Goal: Contribute content

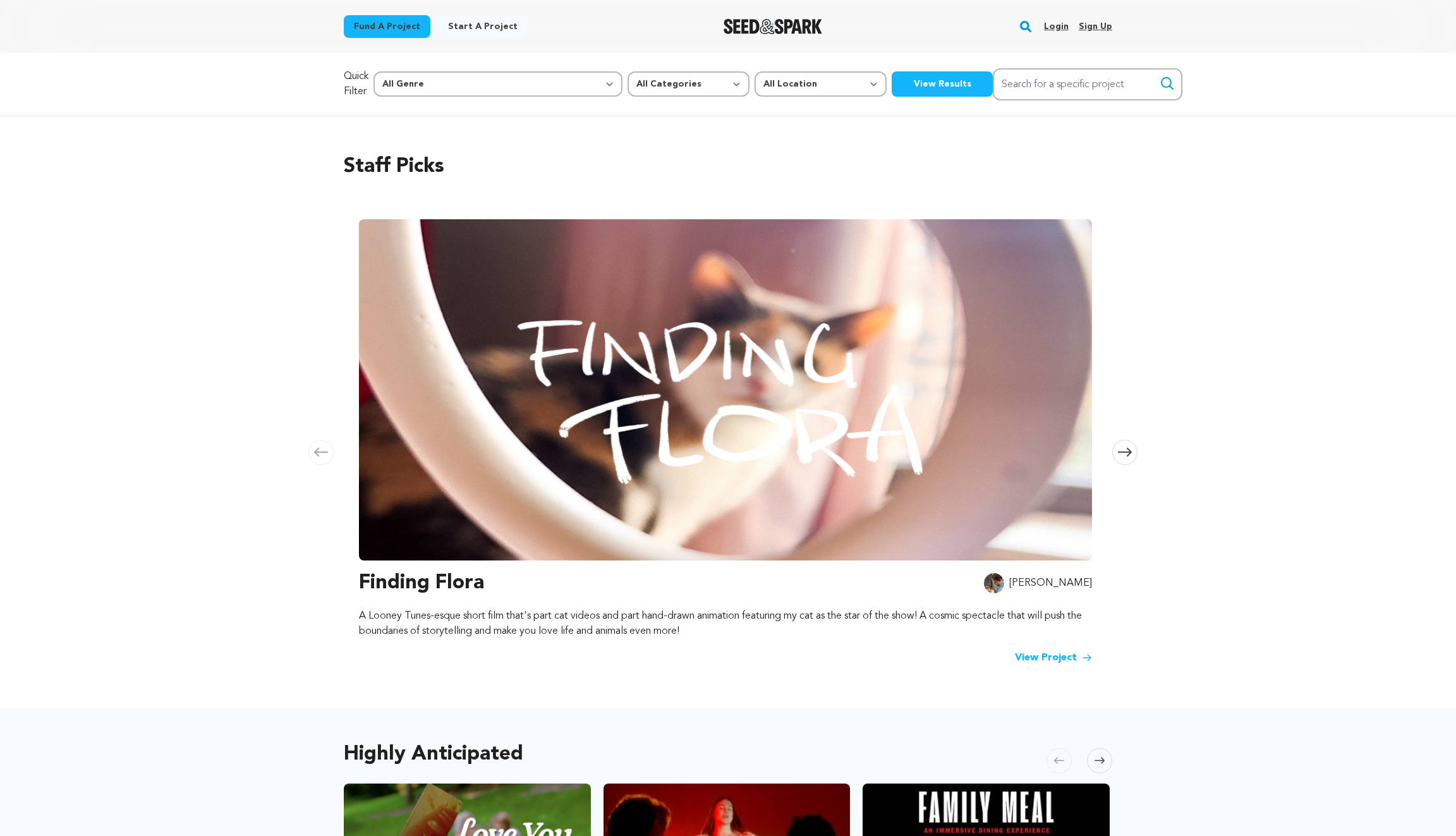
click at [1048, 24] on link "Login" at bounding box center [1056, 26] width 25 height 21
click at [1059, 26] on link "Login" at bounding box center [1056, 26] width 25 height 21
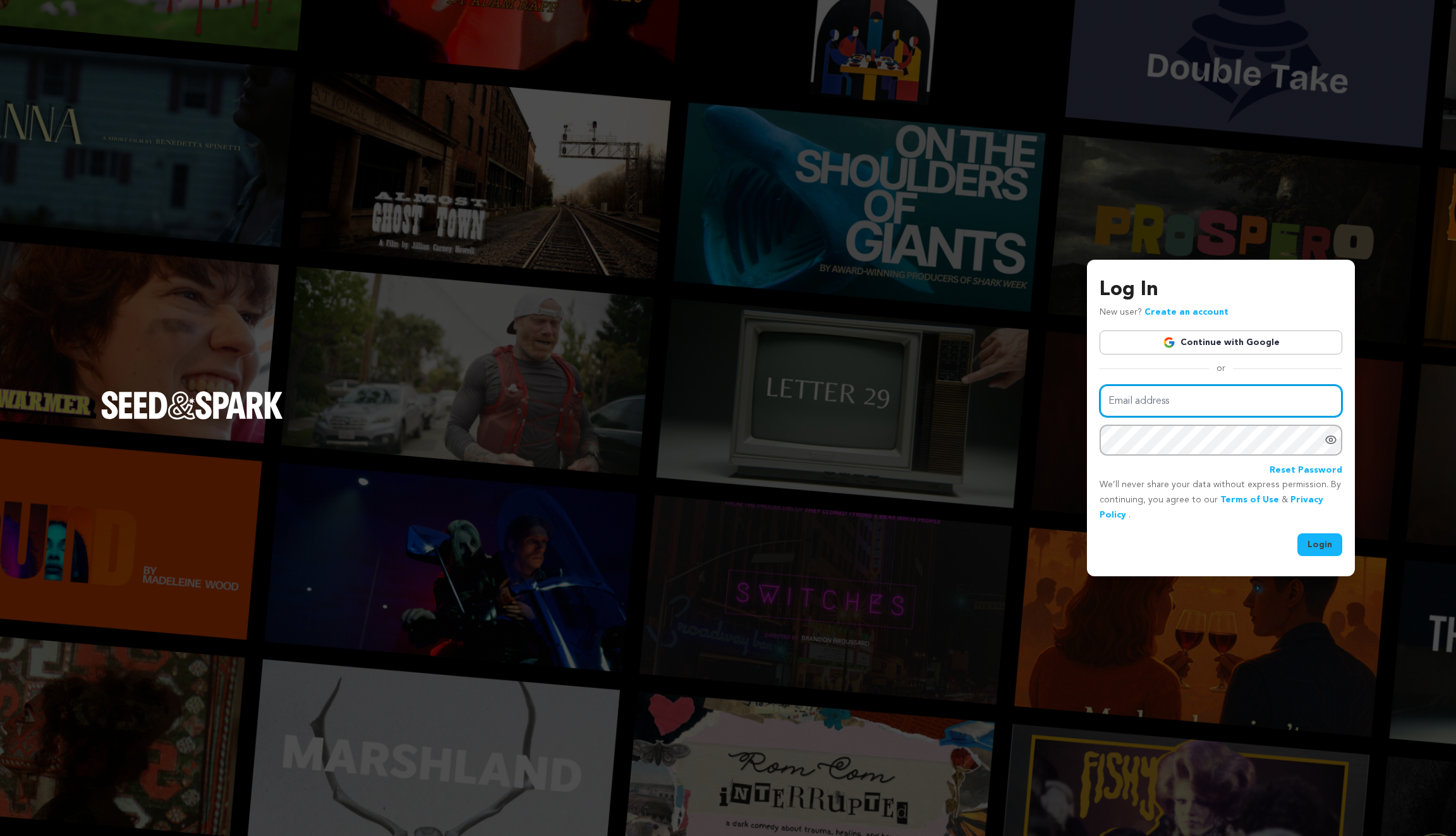
click at [1204, 405] on input "Email address" at bounding box center [1221, 400] width 243 height 32
click at [1241, 344] on link "Continue with Google" at bounding box center [1221, 342] width 243 height 24
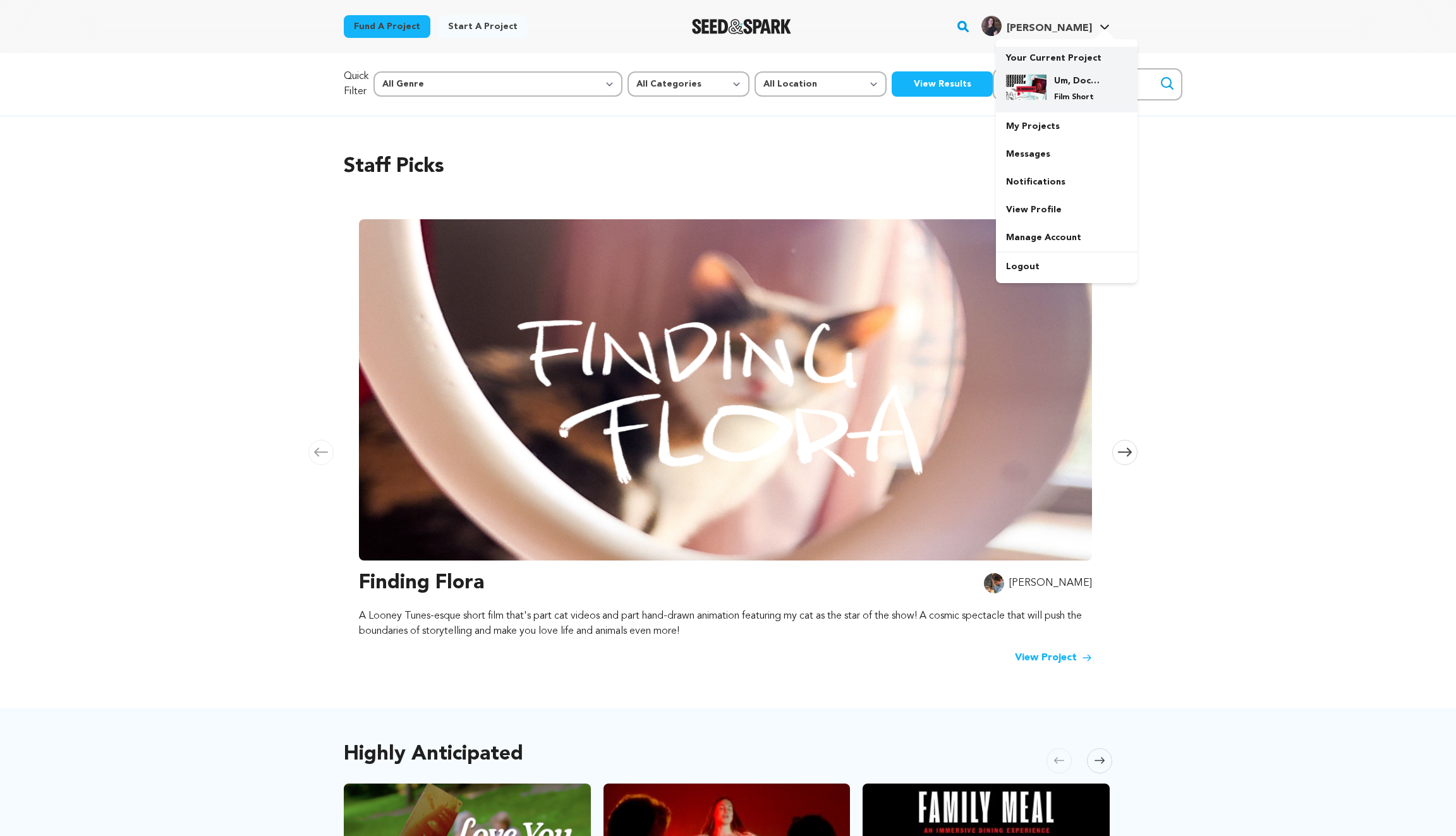
click at [1065, 81] on h4 "Um, Documentary?" at bounding box center [1076, 80] width 45 height 12
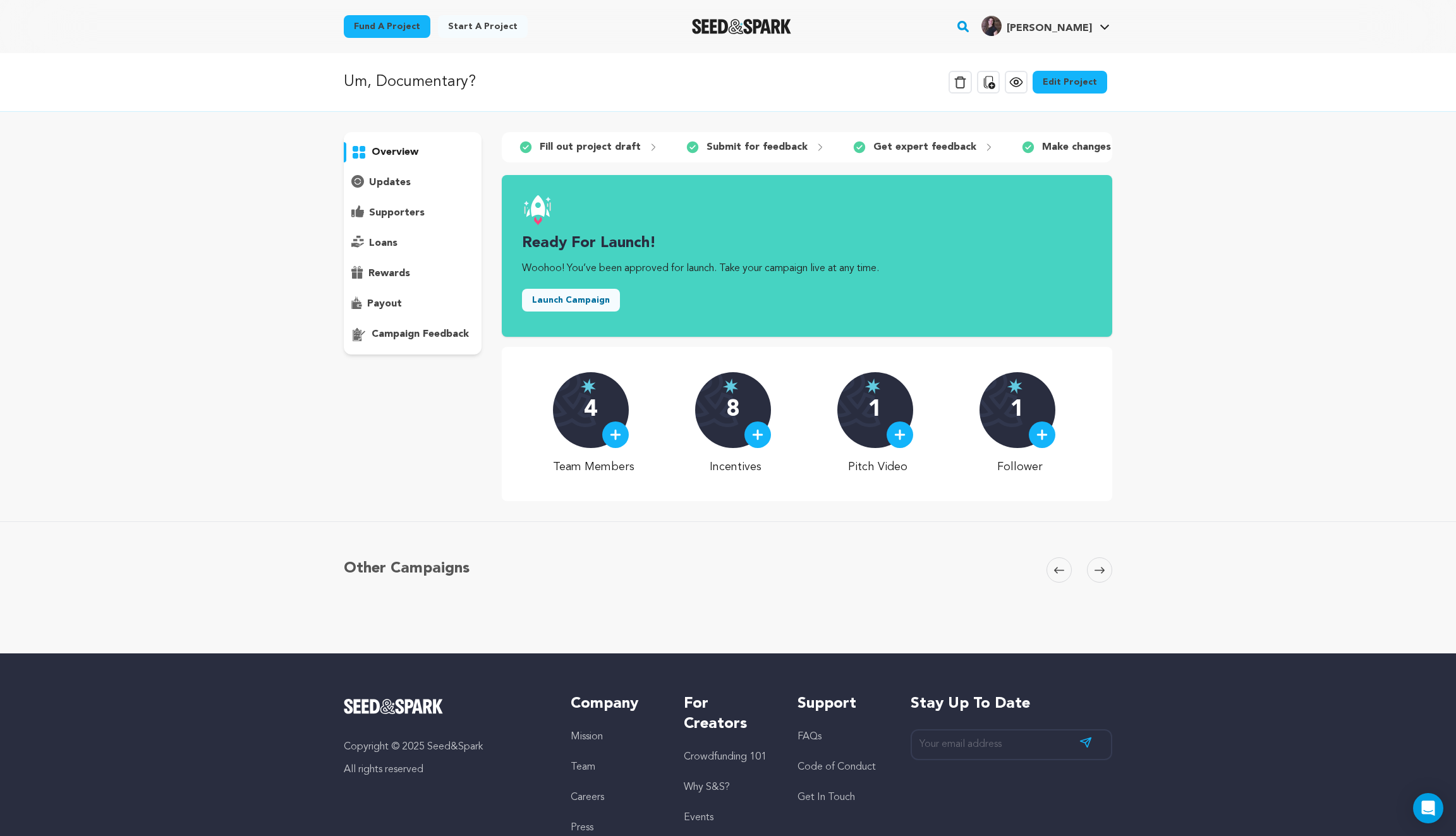
click at [611, 146] on p "Fill out project draft" at bounding box center [590, 147] width 101 height 15
click at [400, 144] on p "overview" at bounding box center [394, 152] width 47 height 15
click at [643, 139] on div "1 Fill out project draft" at bounding box center [585, 147] width 167 height 21
click at [1081, 151] on p "Make changes" at bounding box center [1076, 147] width 68 height 15
click at [1021, 84] on icon at bounding box center [1015, 82] width 12 height 9
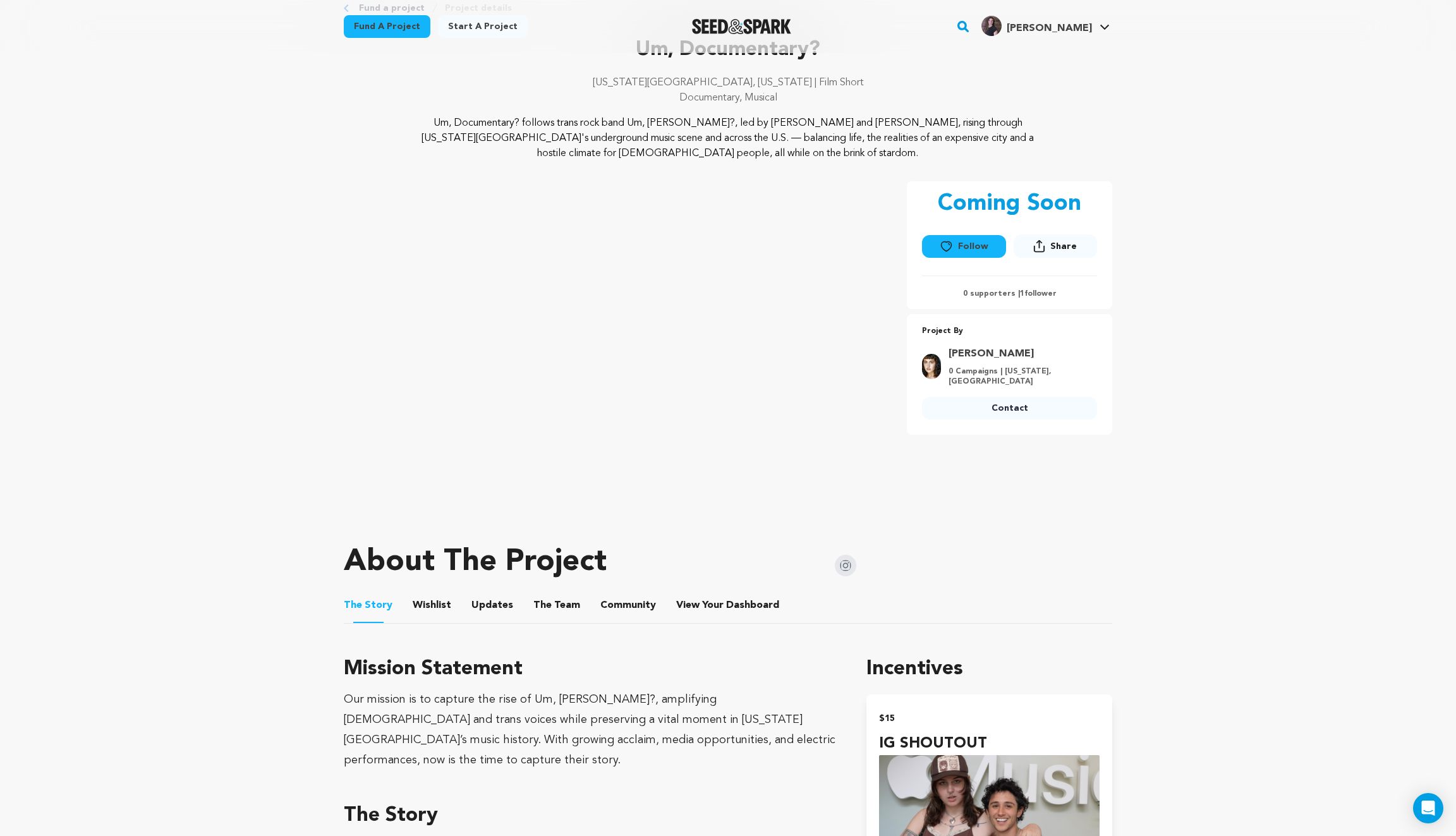
scroll to position [157, 0]
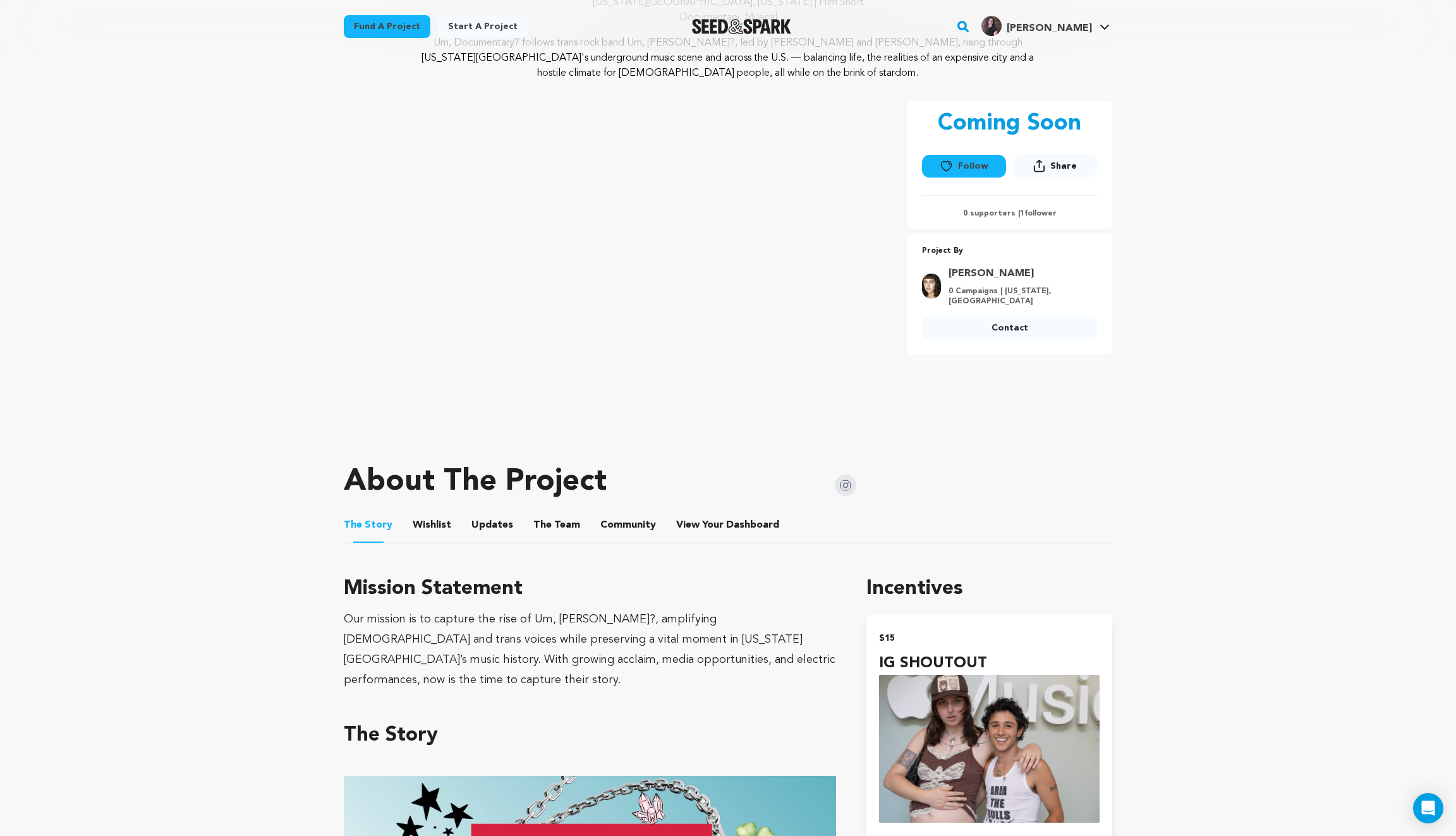
click at [438, 524] on button "Wishlist" at bounding box center [431, 527] width 31 height 31
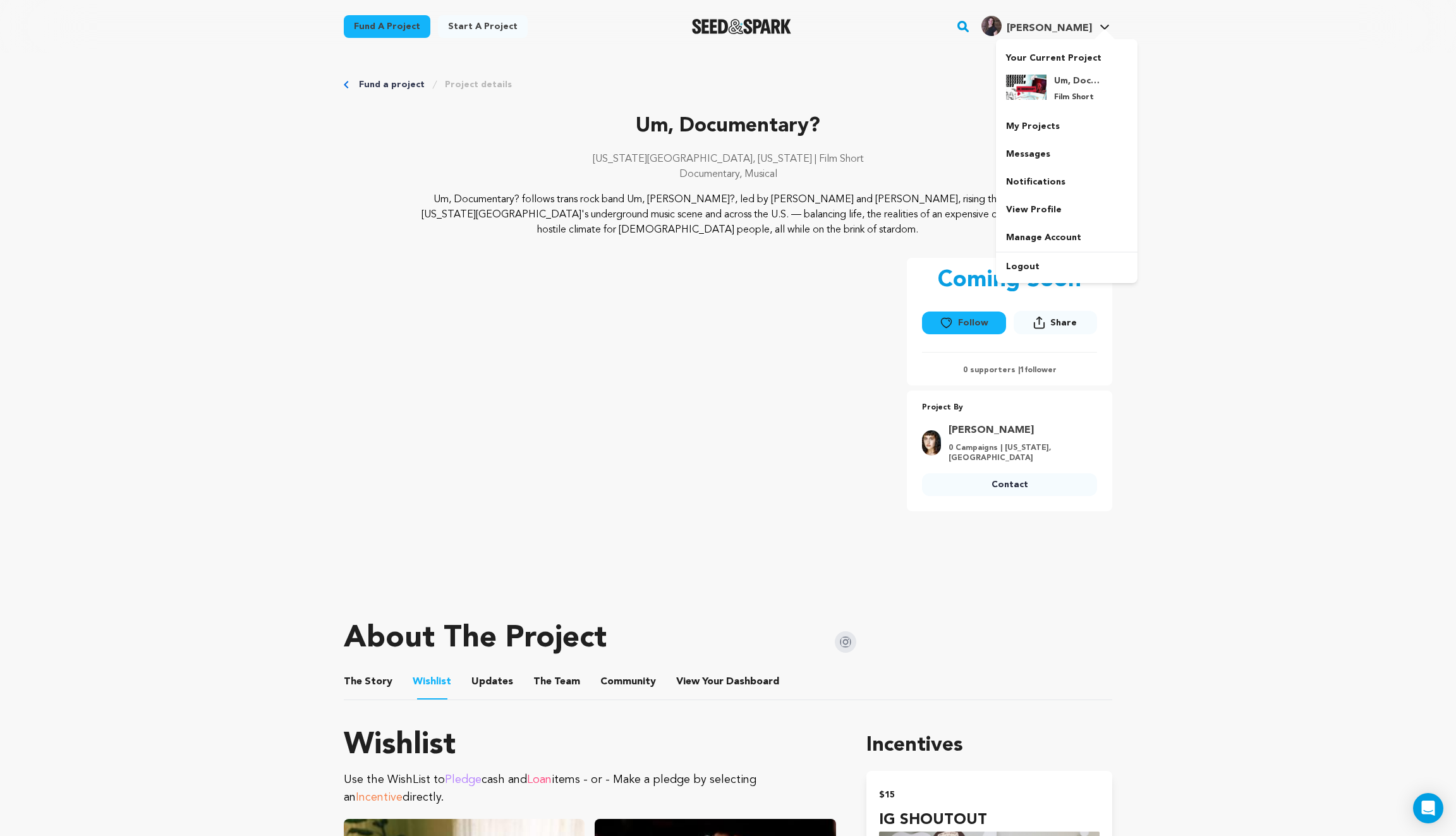
click at [1046, 28] on span "[PERSON_NAME]" at bounding box center [1048, 28] width 85 height 10
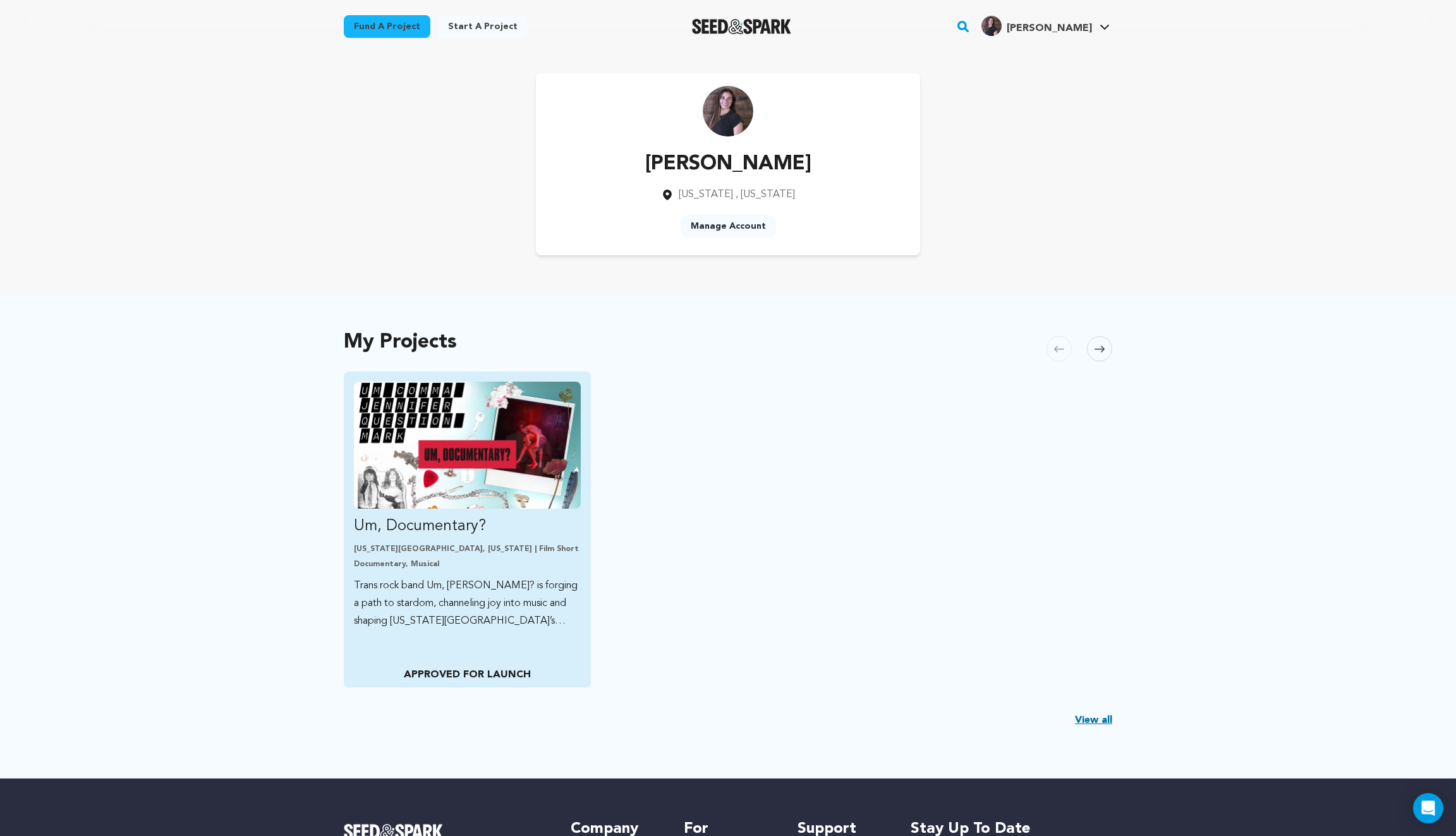
click at [511, 601] on p "Trans rock band Um, [PERSON_NAME]? is forging a path to stardom, channeling joy…" at bounding box center [467, 603] width 227 height 53
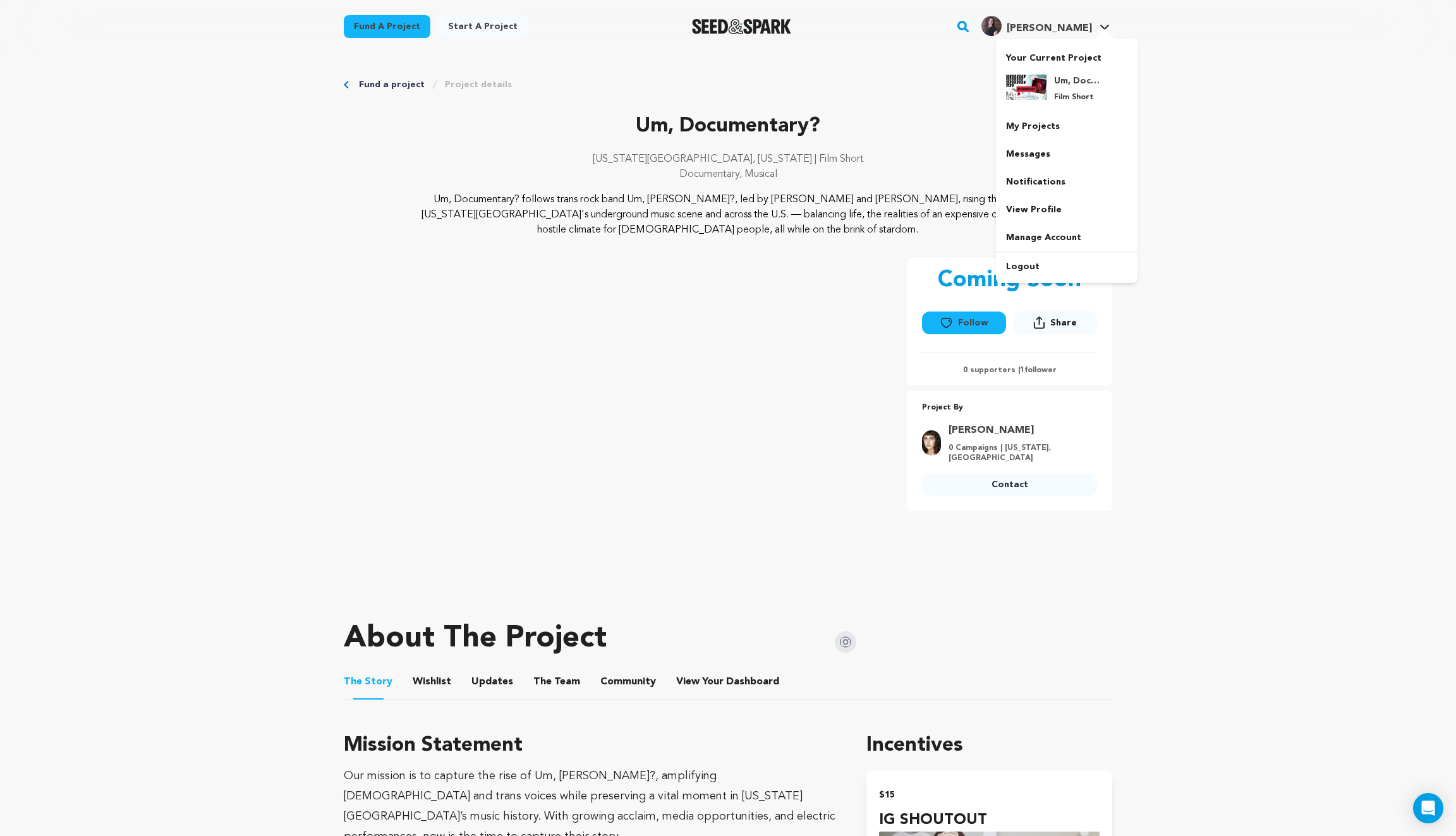
click at [1105, 35] on div at bounding box center [1104, 35] width 26 height 12
click at [1077, 134] on link "My Projects" at bounding box center [1067, 126] width 142 height 28
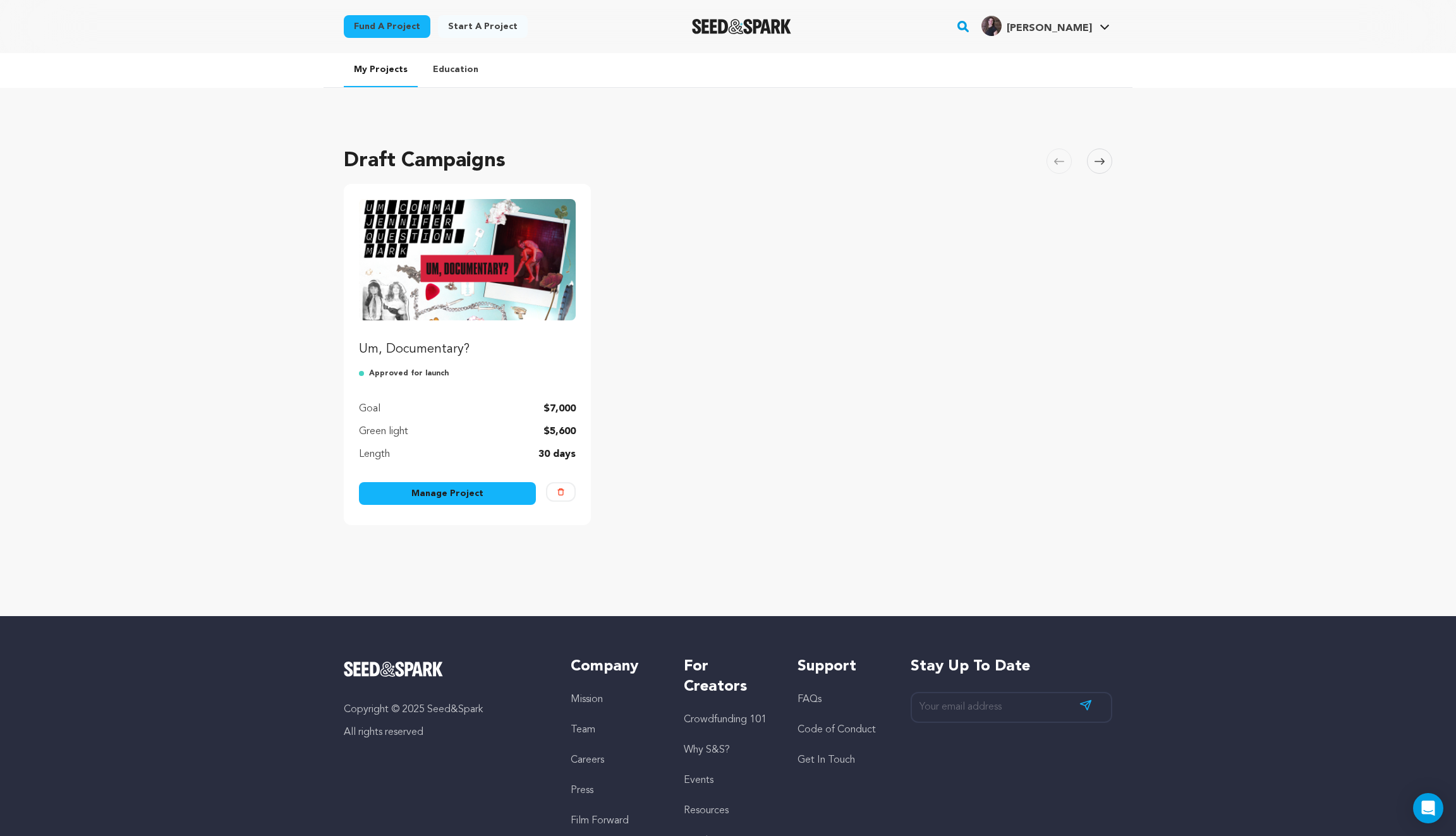
click at [477, 495] on link "Manage Project" at bounding box center [447, 494] width 177 height 23
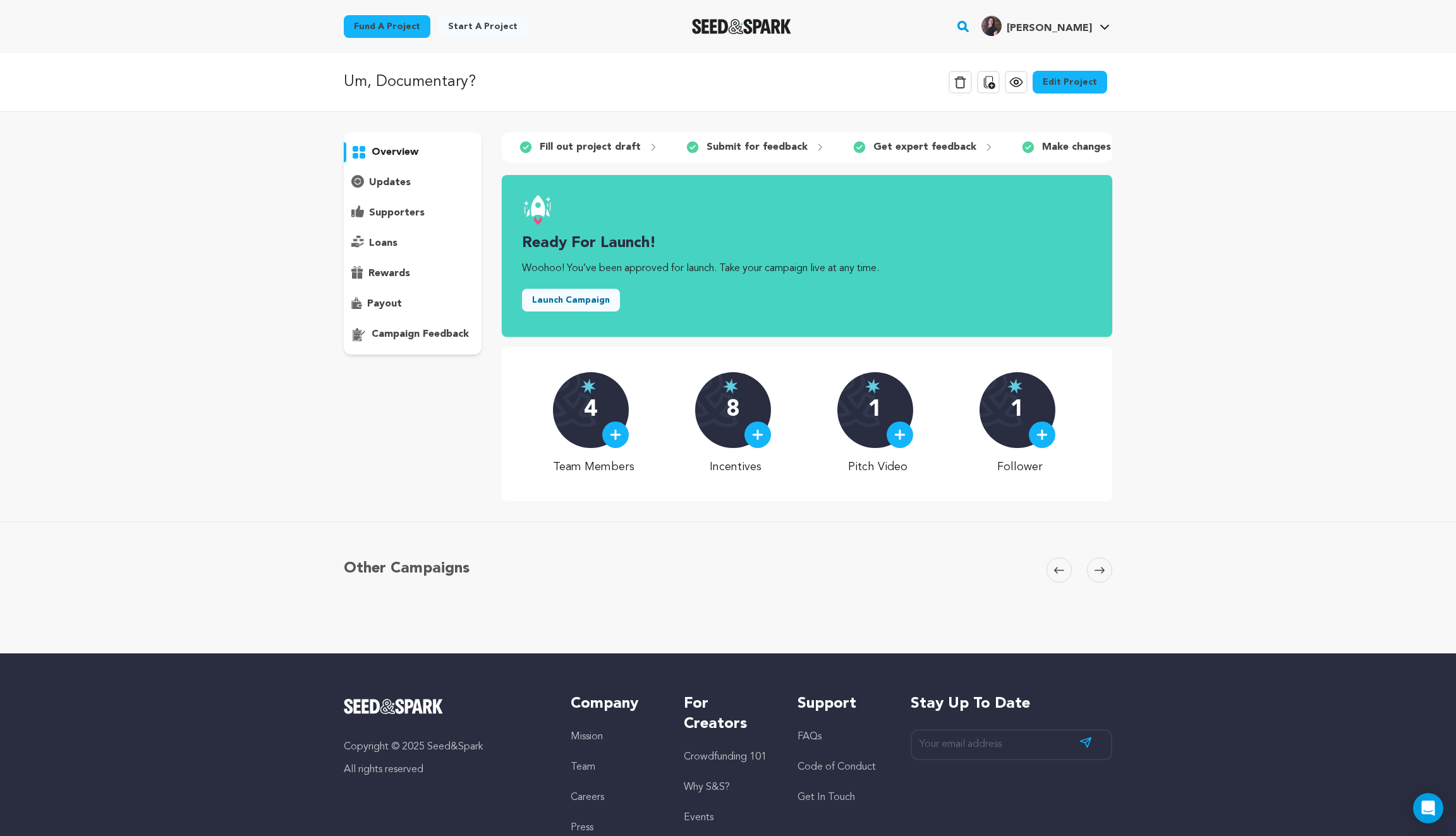
click at [634, 140] on p "Fill out project draft" at bounding box center [590, 147] width 101 height 15
click at [1082, 82] on link "Edit Project" at bounding box center [1069, 83] width 74 height 23
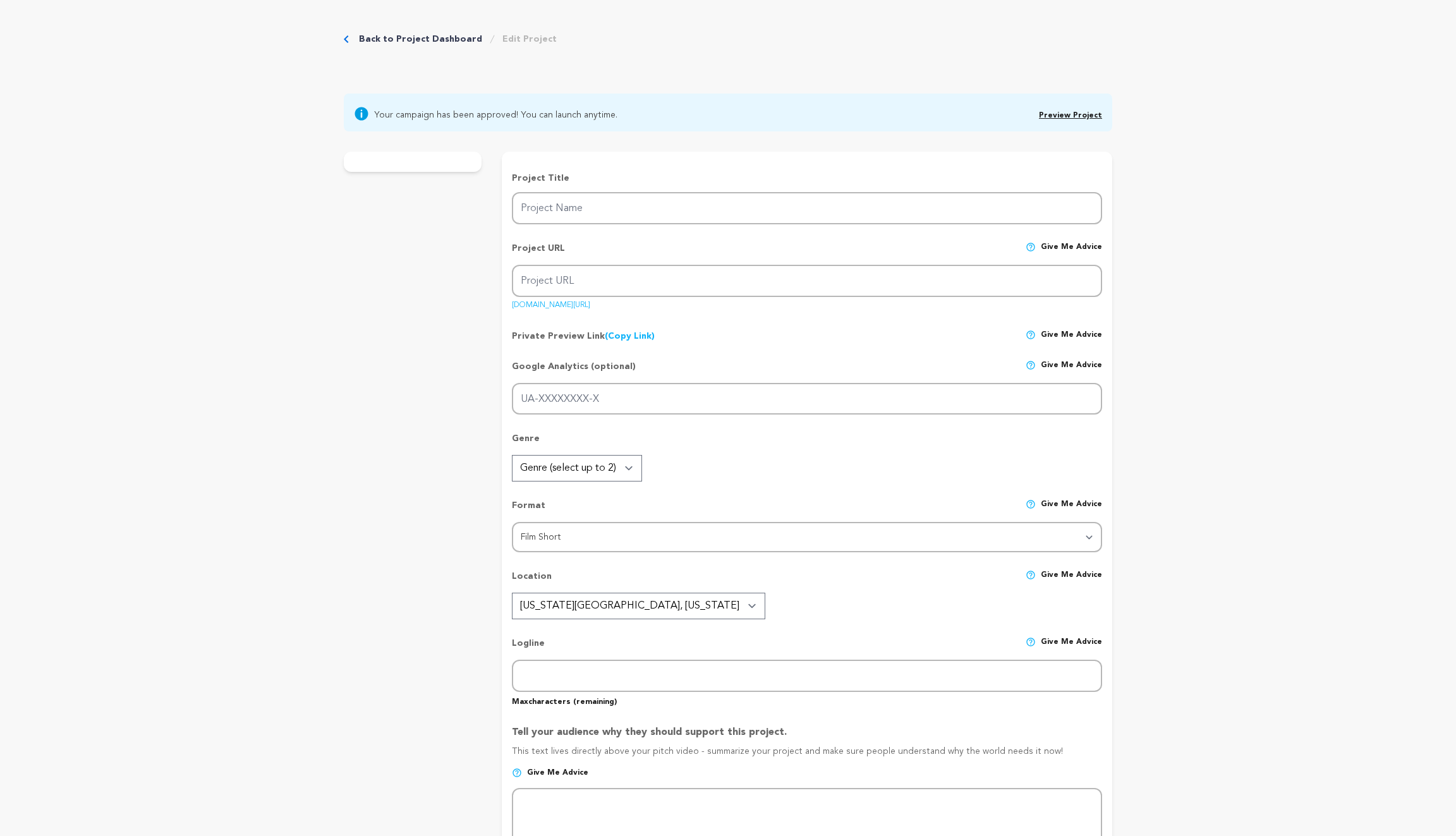
type input "Um, Documentary?"
type input "umdocumentary"
type input "Trans rock band Um, Jennifer? is forging a path to stardom, channeling joy into…"
type textarea "Um, Documentary? follows trans rock band Um, Jennifer?, led by Eli Scarpati and…"
type textarea "Our mission is to capture the rise of Um, Jennifer?, amplifying queer and trans…"
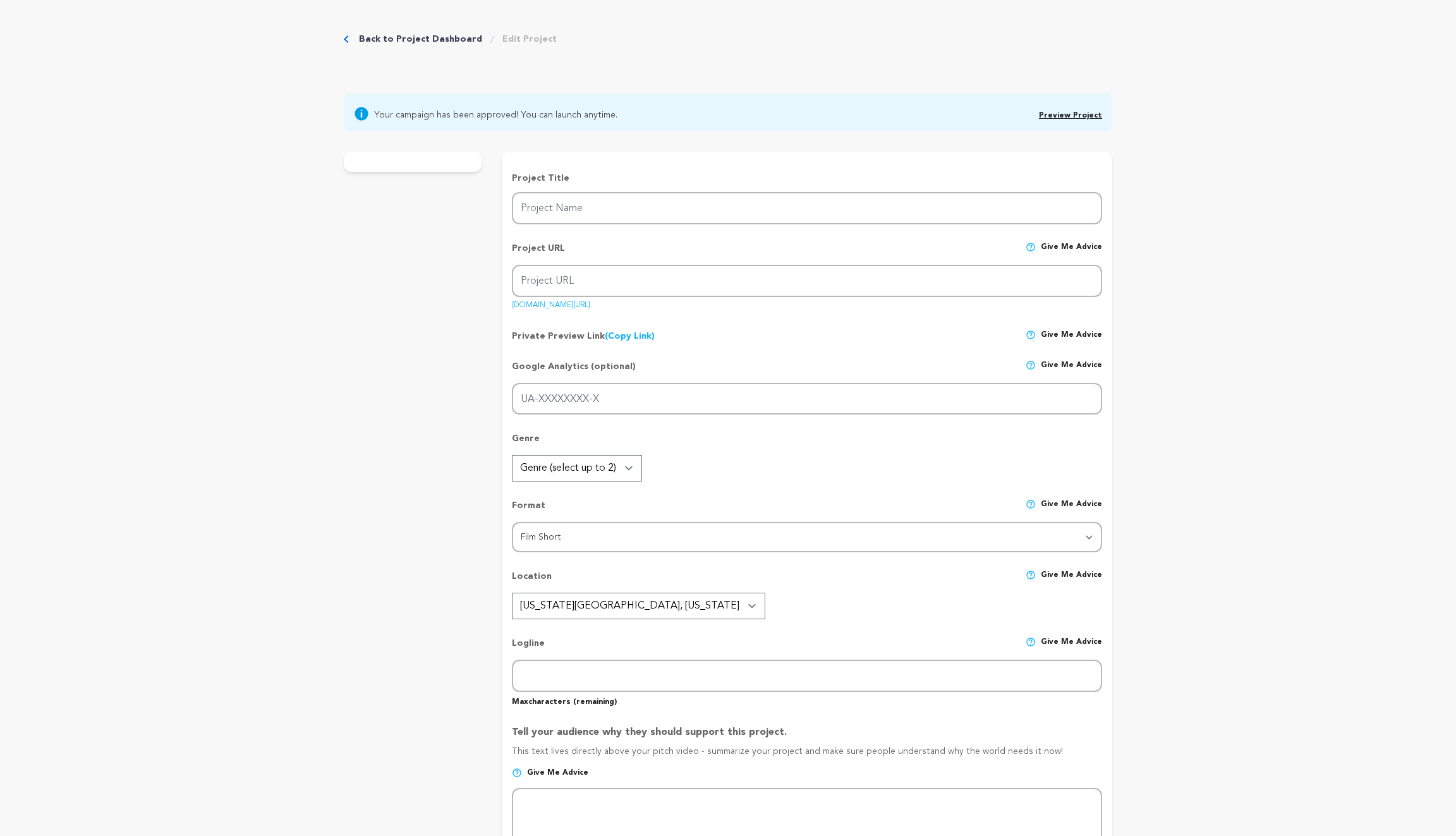
radio input "true"
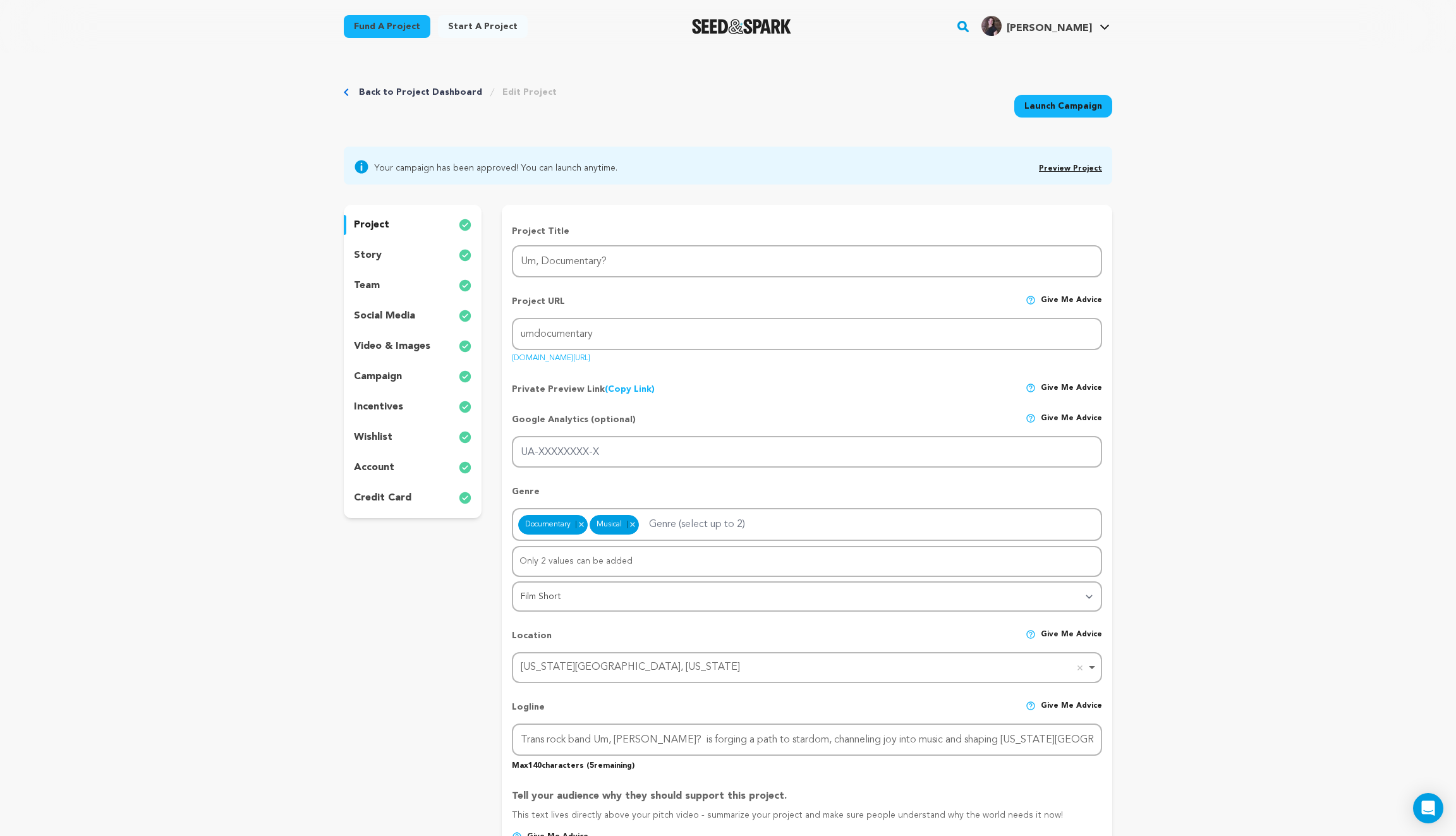
click at [374, 439] on p "wishlist" at bounding box center [373, 437] width 39 height 15
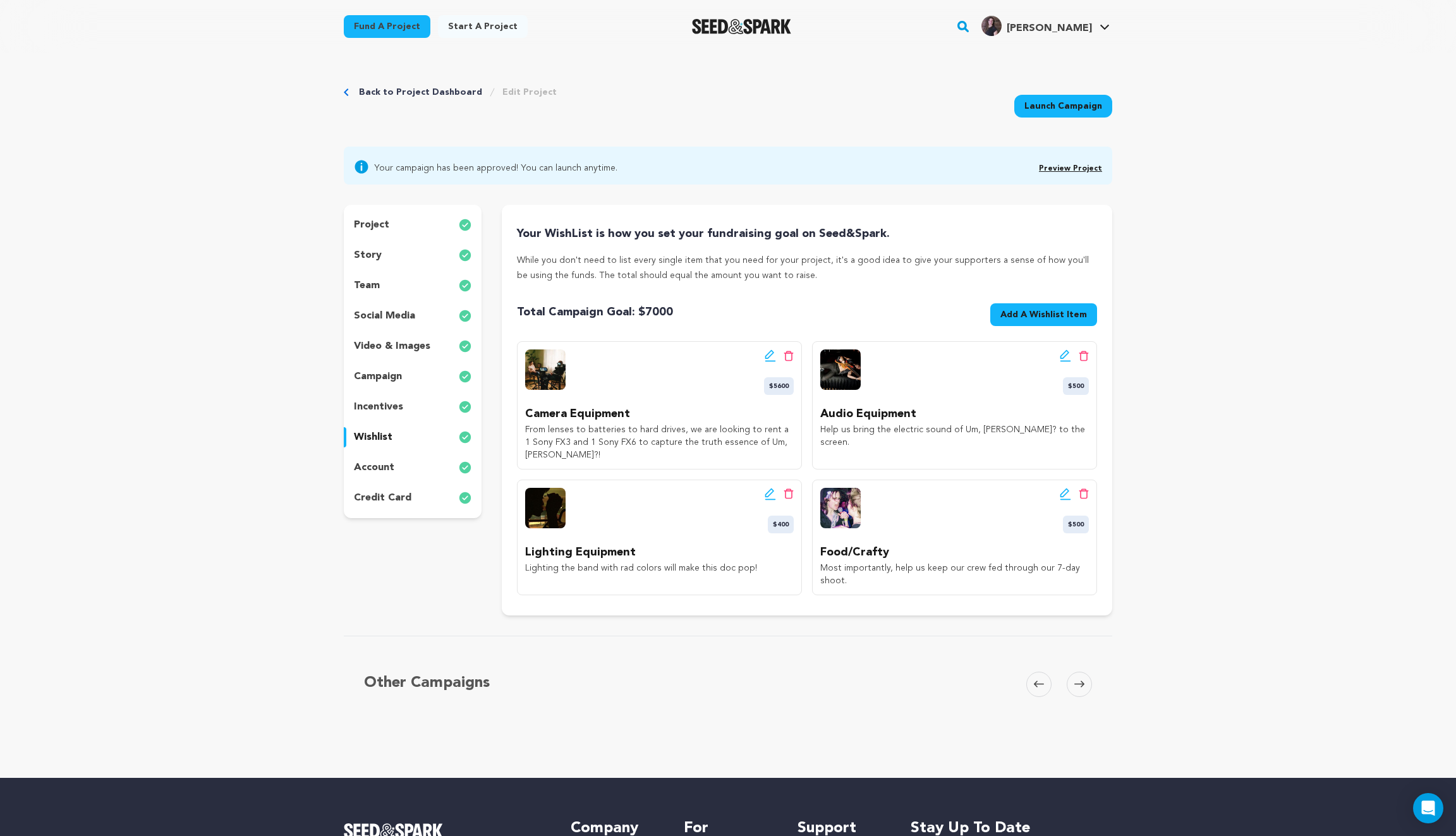
click at [768, 357] on icon at bounding box center [769, 354] width 9 height 9
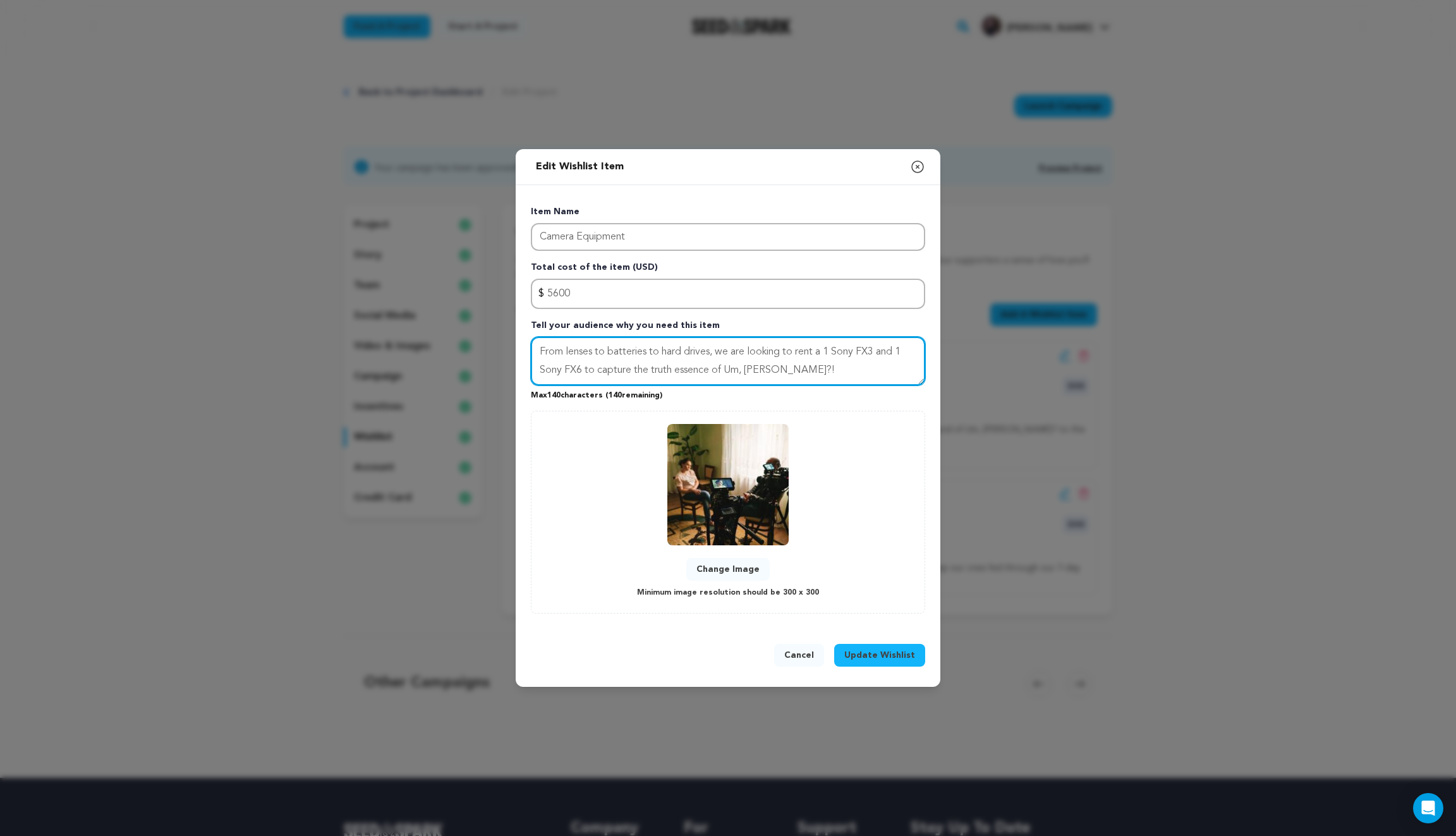
click at [826, 352] on textarea "From lenses to batteries to hard drives, we are looking to rent a 1 Sony FX3 an…" at bounding box center [728, 361] width 394 height 50
click at [912, 352] on textarea "From lenses to batteries to hard drives, we are looking to rent one Sony FX3 an…" at bounding box center [728, 361] width 394 height 50
type textarea "From lenses to batteries to hard drives, we are looking to rent one Sony FX3 an…"
click at [872, 652] on span "Update Wishlist" at bounding box center [879, 655] width 71 height 12
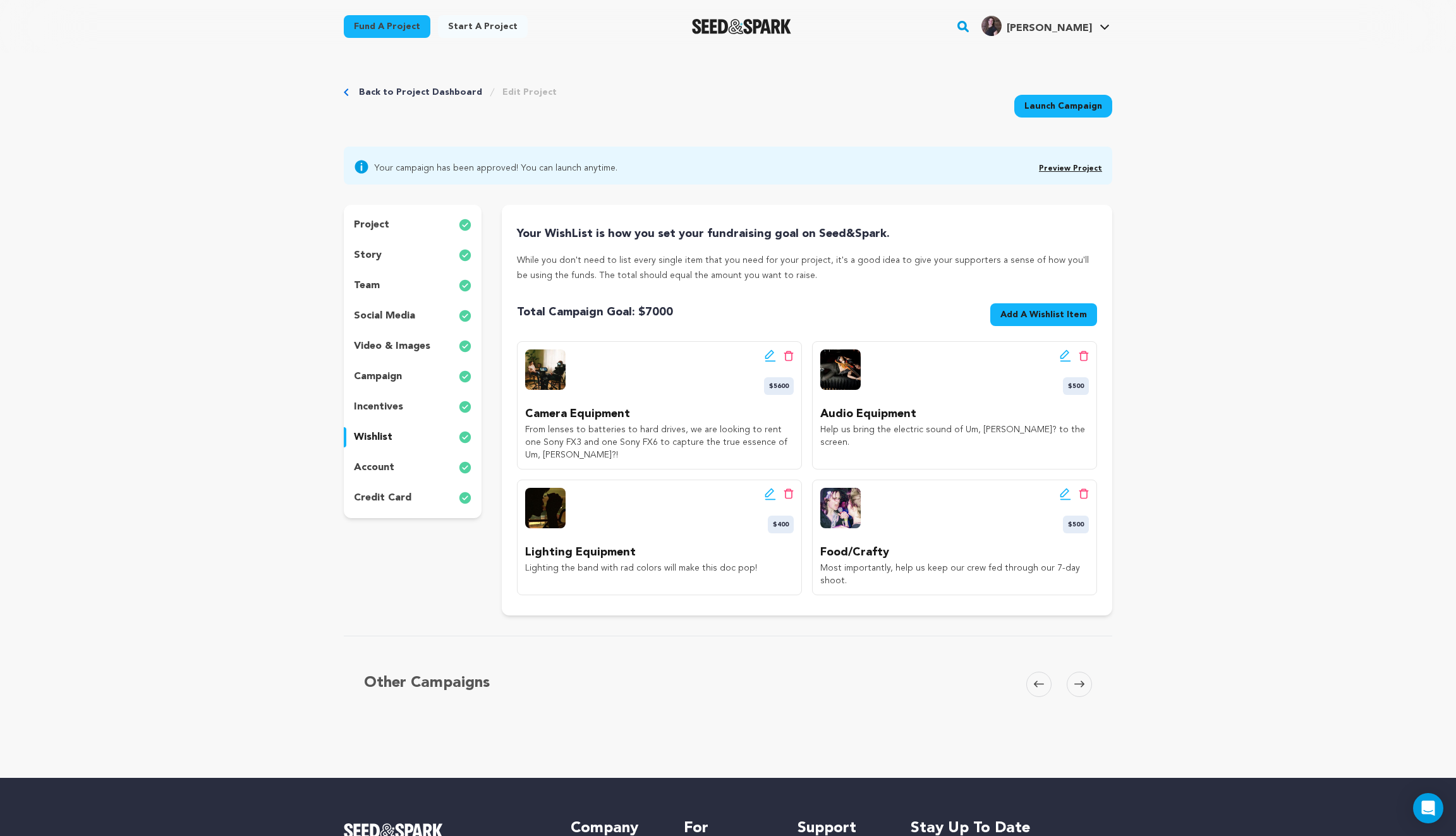
click at [444, 90] on link "Back to Project Dashboard" at bounding box center [420, 92] width 123 height 12
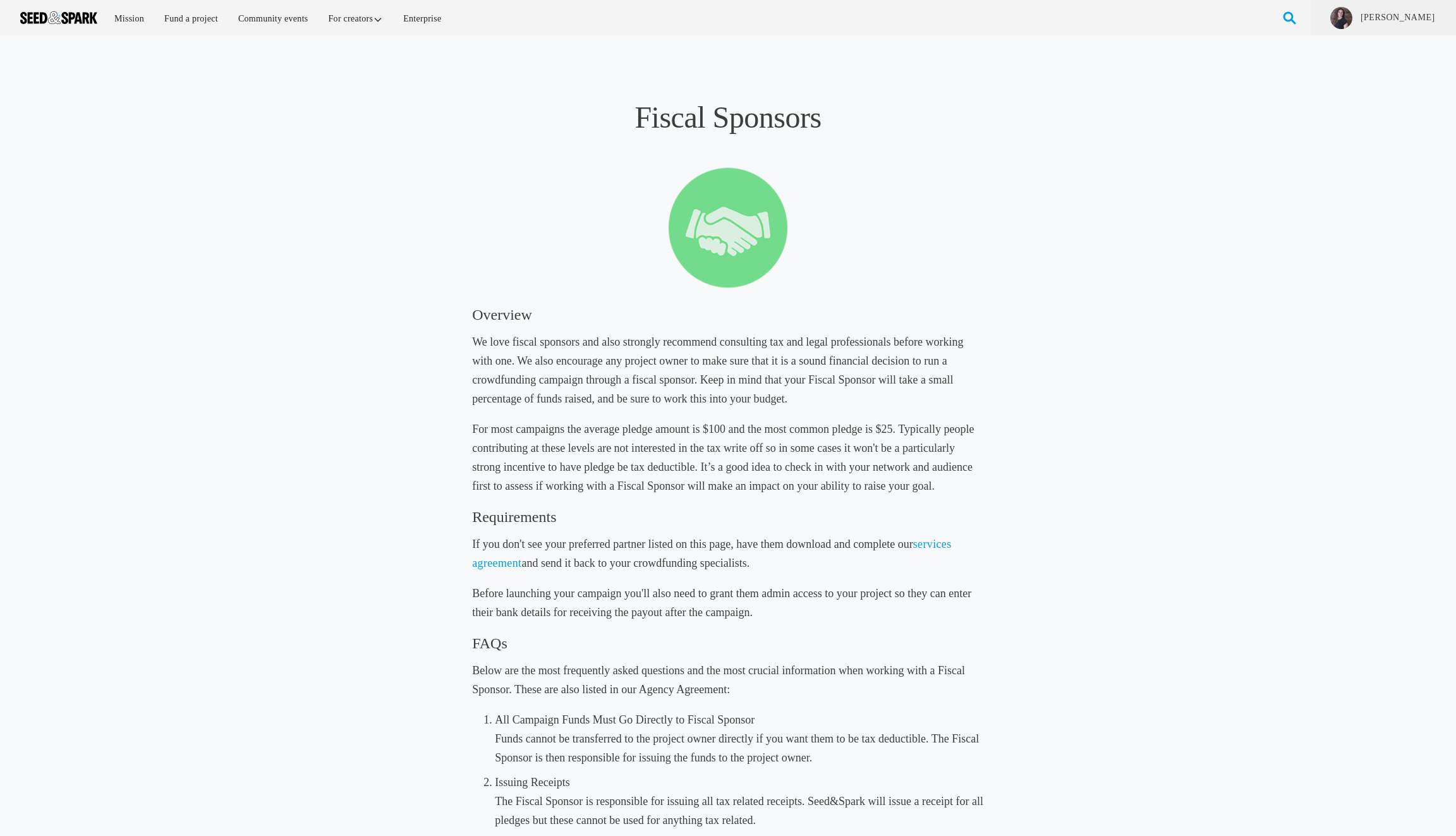
scroll to position [1360, 0]
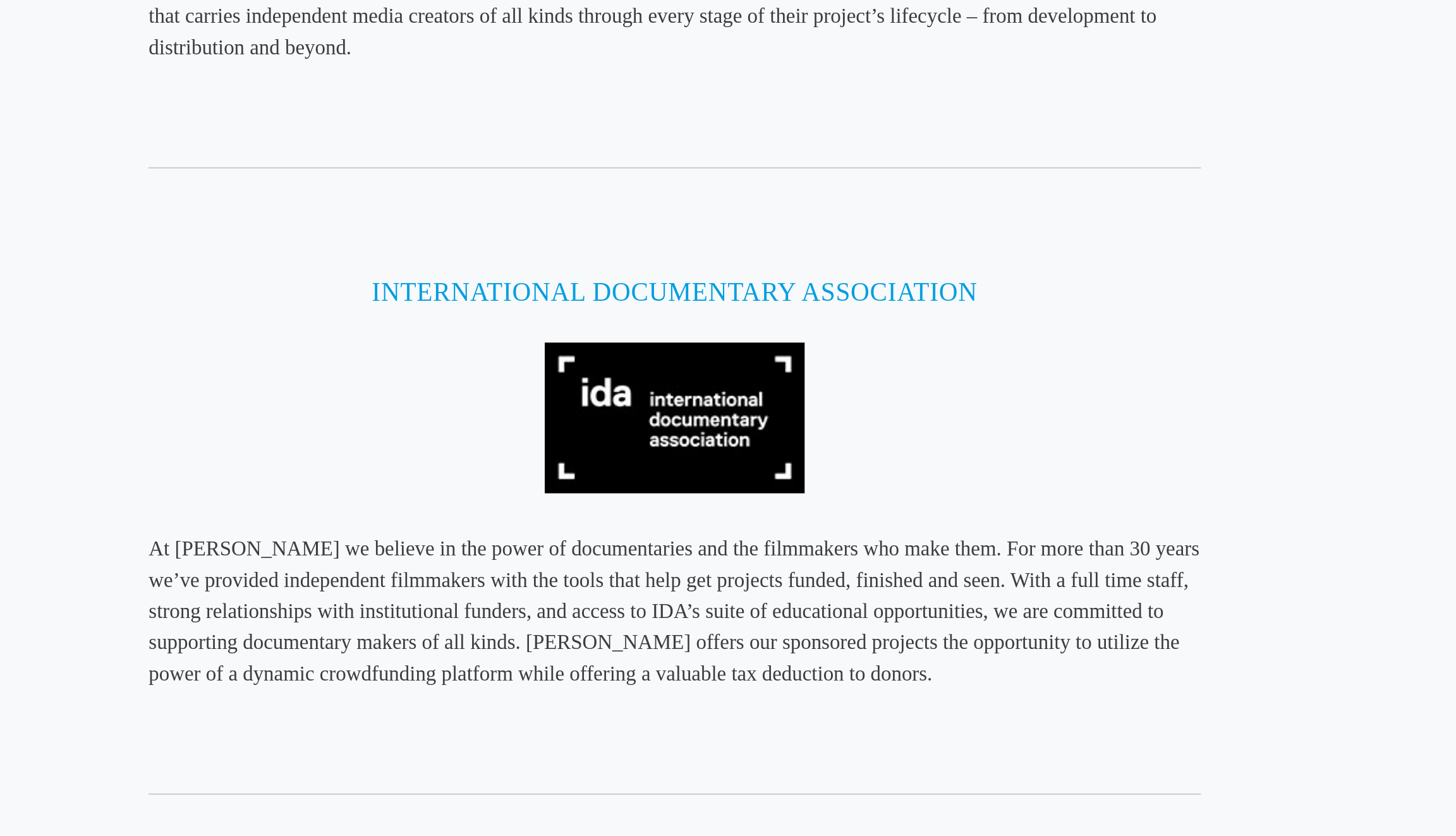
scroll to position [1476, 0]
